Goal: Find specific page/section: Find specific page/section

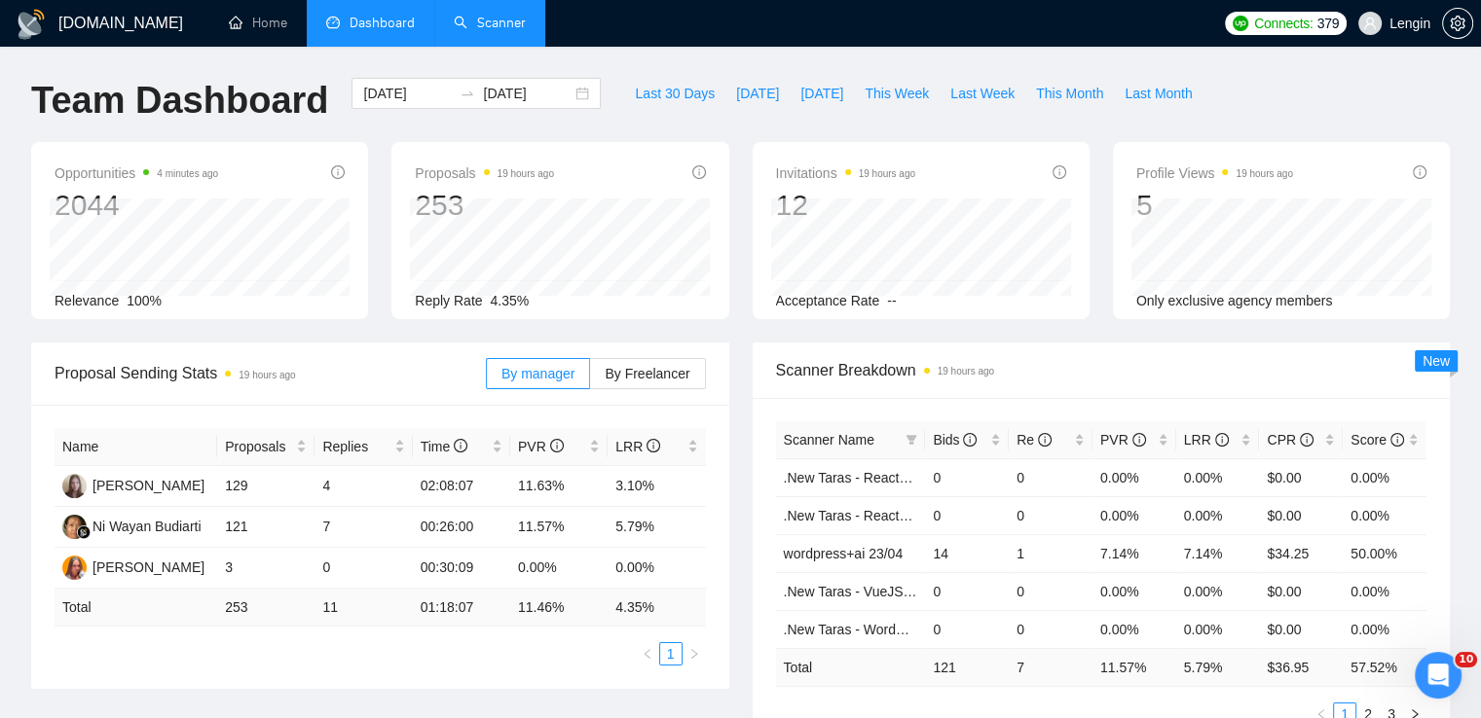
click at [500, 26] on link "Scanner" at bounding box center [490, 23] width 72 height 17
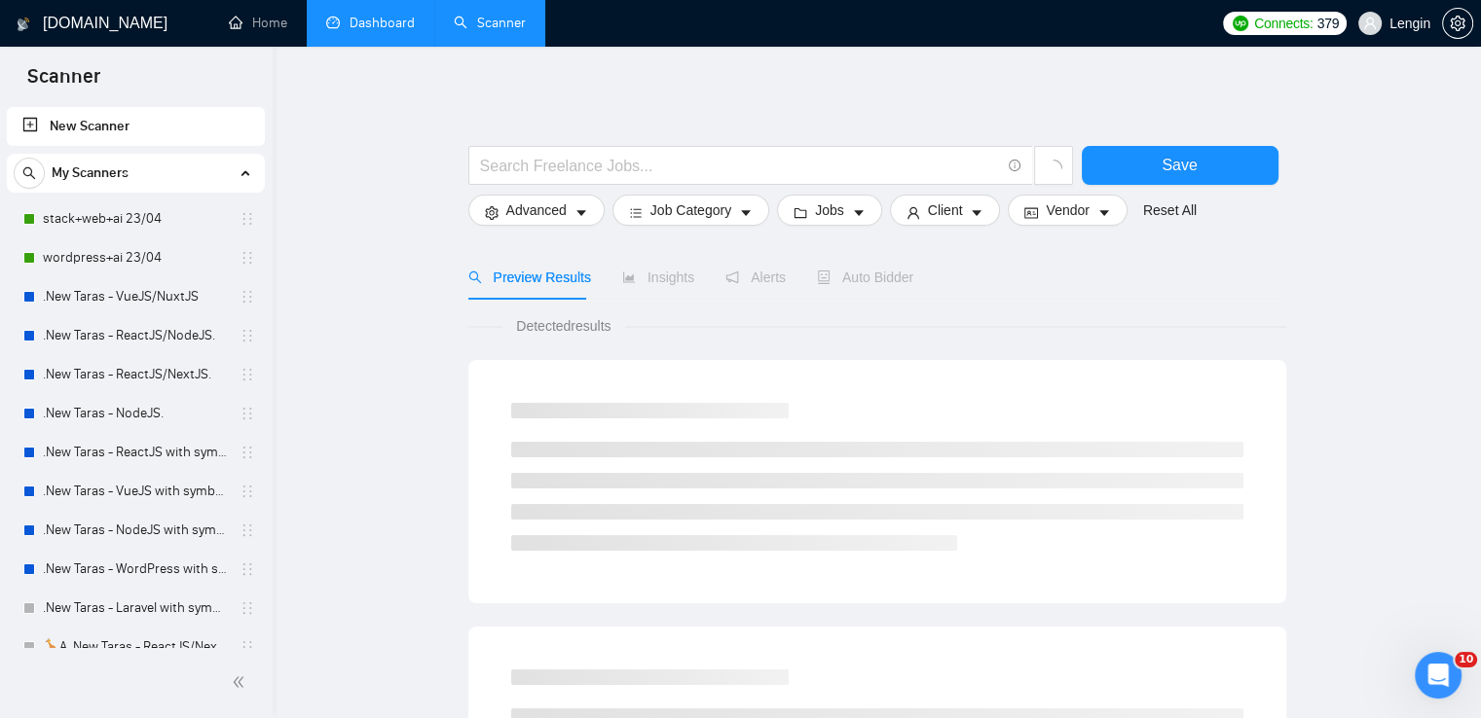
click at [366, 21] on link "Dashboard" at bounding box center [370, 23] width 89 height 17
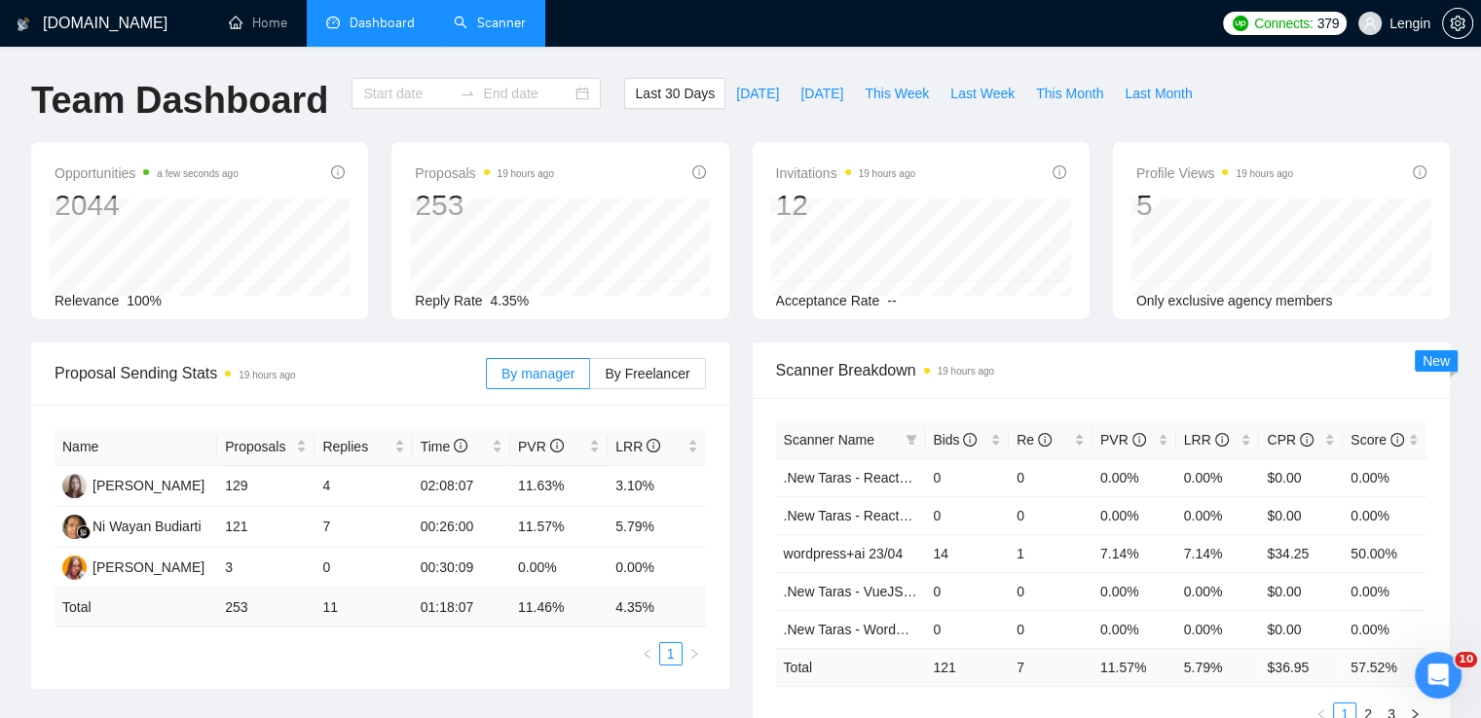
type input "[DATE]"
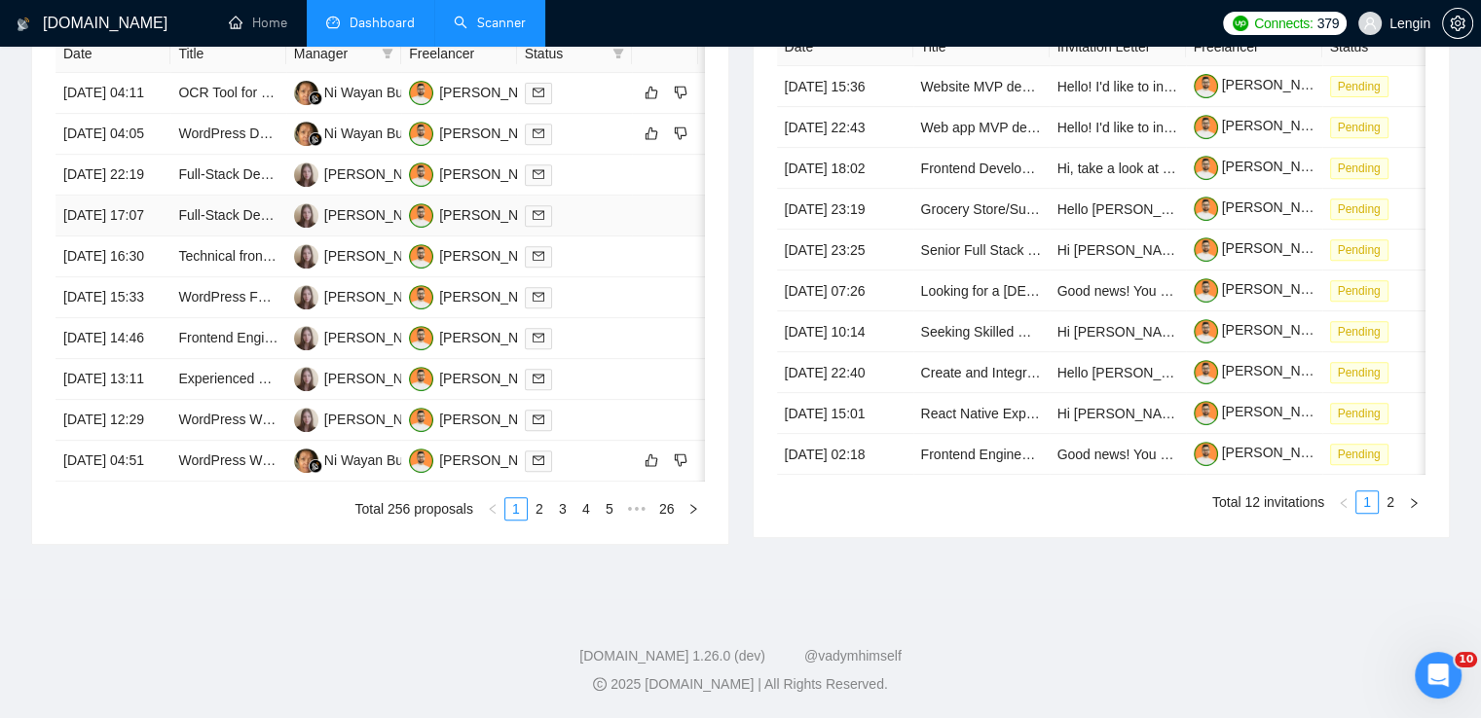
scroll to position [921, 0]
click at [541, 520] on link "2" at bounding box center [539, 508] width 21 height 21
click at [567, 520] on link "3" at bounding box center [562, 508] width 21 height 21
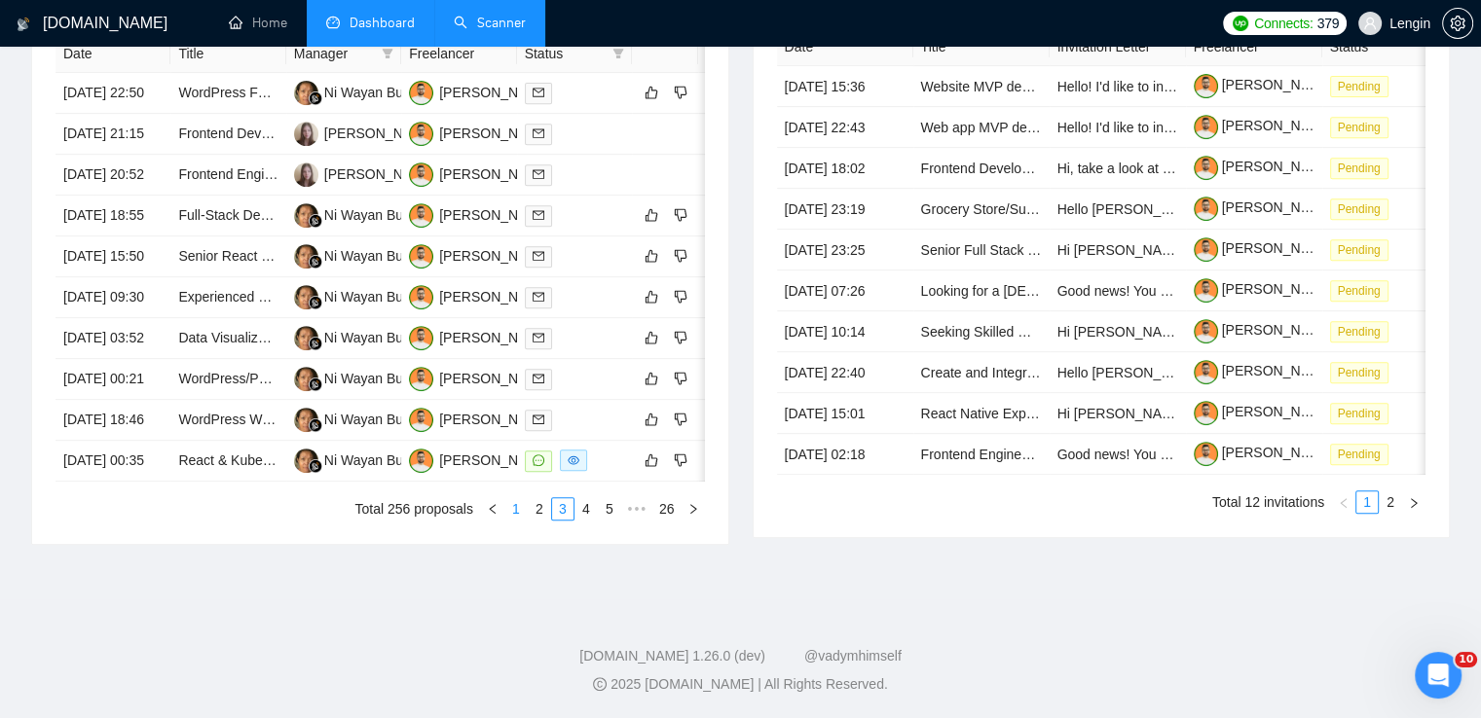
click at [515, 520] on link "1" at bounding box center [515, 508] width 21 height 21
